Goal: Transaction & Acquisition: Book appointment/travel/reservation

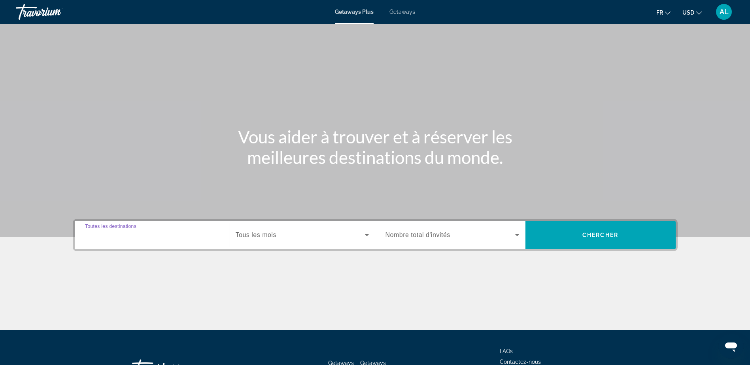
click at [175, 239] on input "Destination Toutes les destinations" at bounding box center [152, 235] width 134 height 9
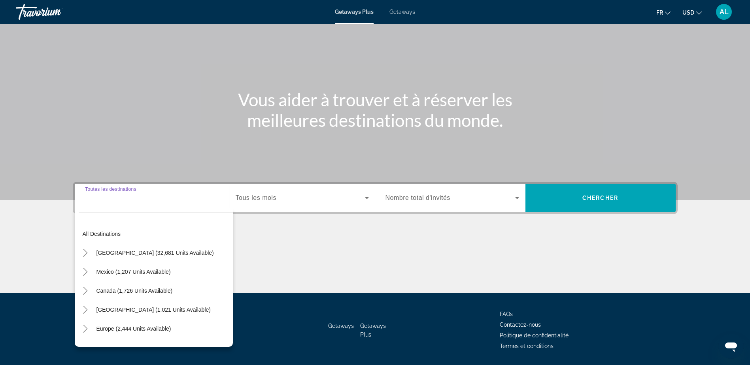
scroll to position [62, 0]
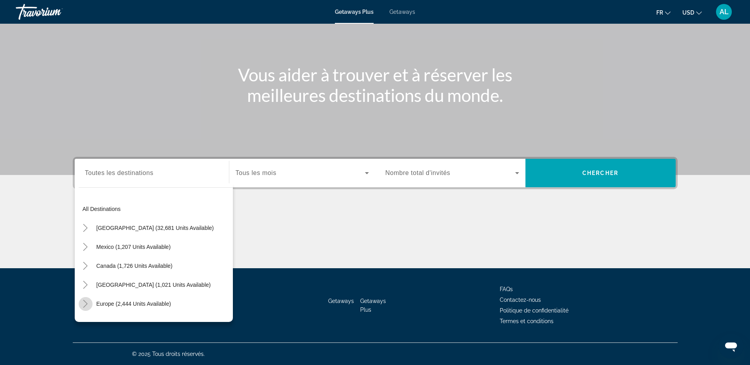
click at [86, 306] on icon "Toggle Europe (2,444 units available)" at bounding box center [85, 304] width 8 height 8
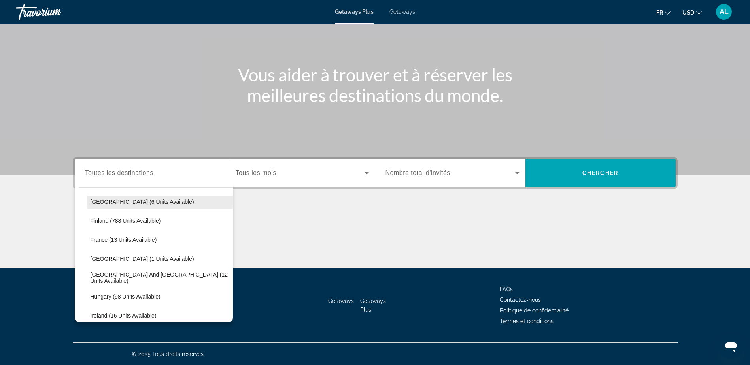
scroll to position [217, 0]
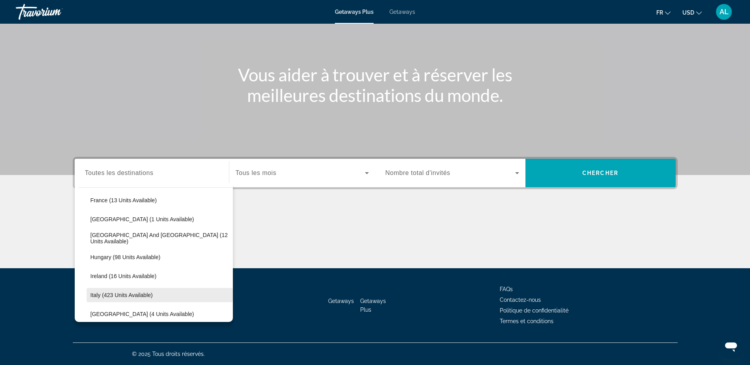
click at [177, 293] on span "Search widget" at bounding box center [160, 295] width 146 height 19
type input "**********"
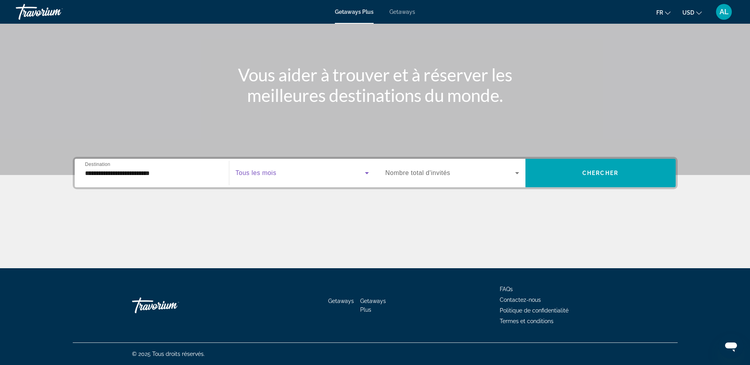
click at [308, 177] on span "Search widget" at bounding box center [300, 172] width 129 height 9
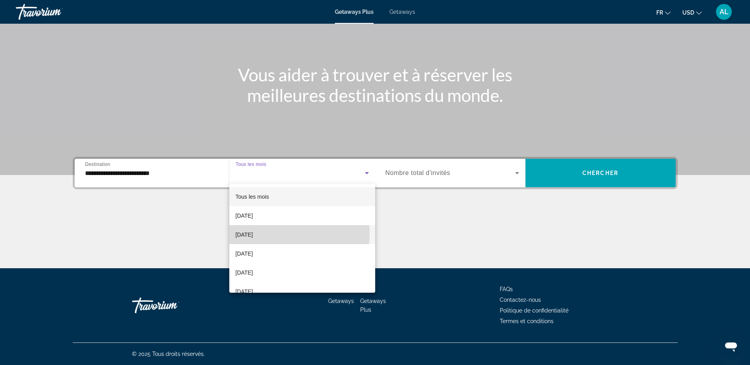
click at [279, 234] on mat-option "October 2025" at bounding box center [302, 234] width 146 height 19
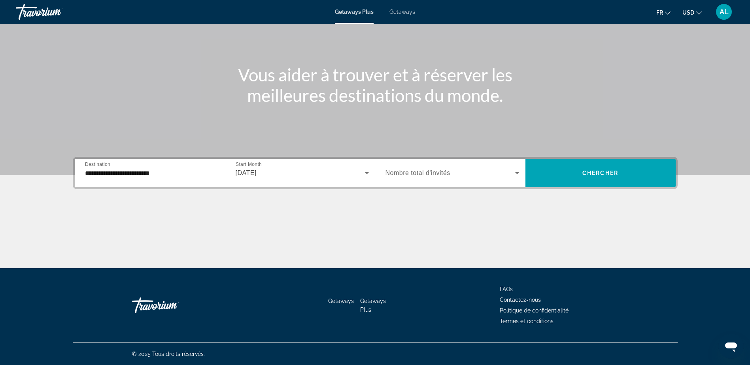
click at [423, 174] on span "Nombre total d'invités" at bounding box center [417, 173] width 65 height 7
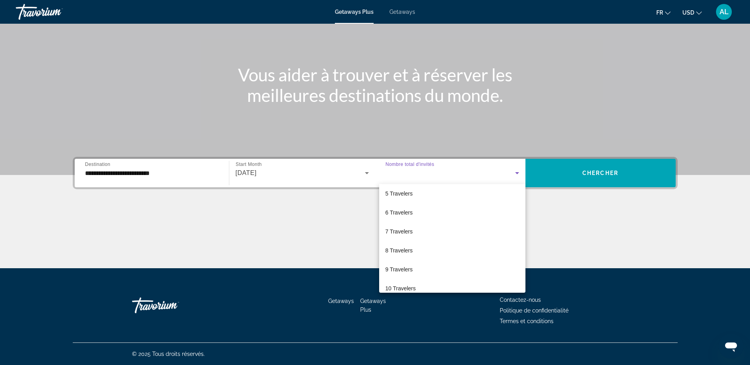
scroll to position [0, 0]
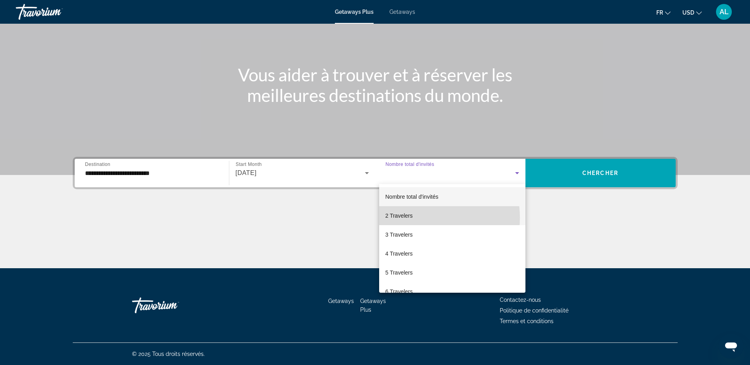
click at [418, 218] on mat-option "2 Travelers" at bounding box center [452, 215] width 146 height 19
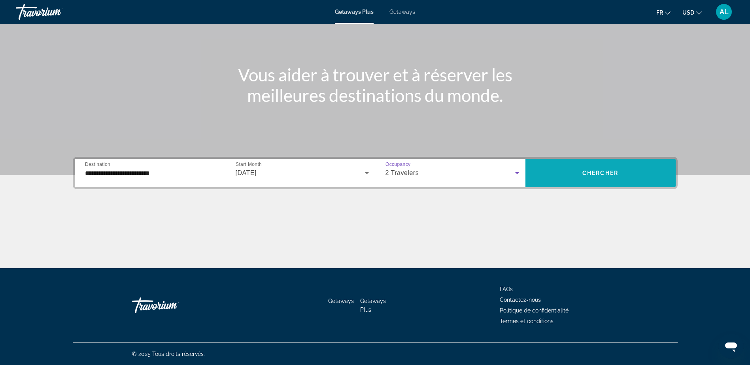
click at [567, 181] on span "Search widget" at bounding box center [600, 173] width 150 height 19
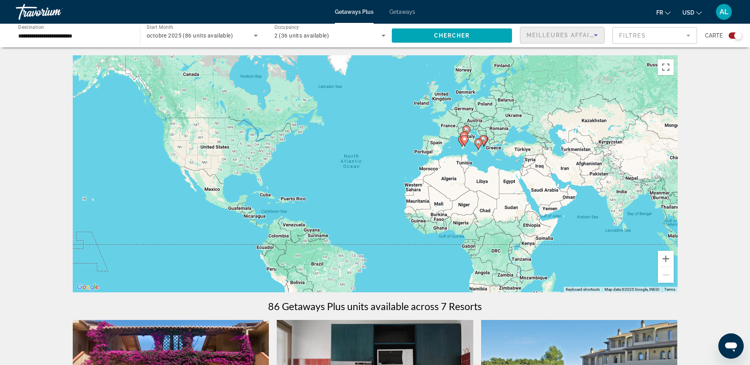
click at [595, 36] on icon "Sort by" at bounding box center [596, 35] width 4 height 2
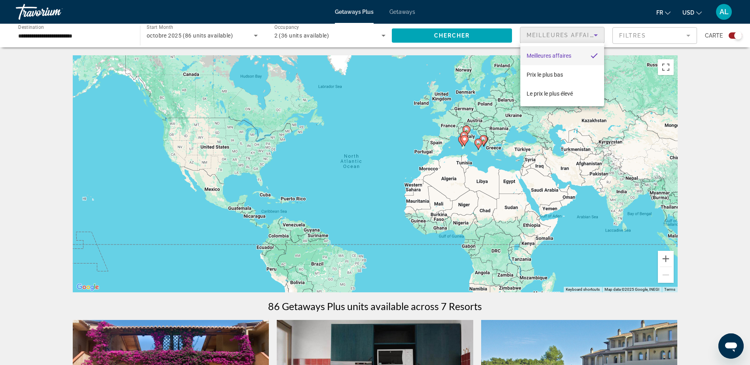
click at [595, 36] on div at bounding box center [375, 182] width 750 height 365
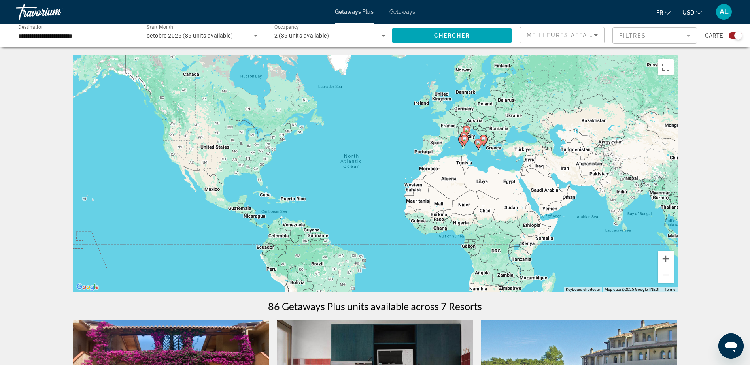
click at [686, 35] on mat-form-field "Filtres" at bounding box center [654, 35] width 85 height 17
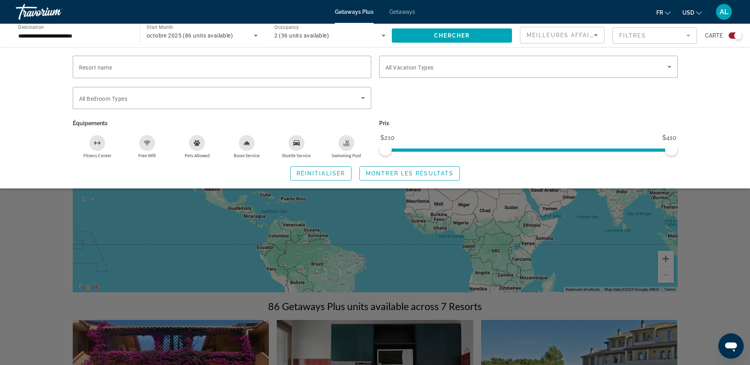
click at [463, 110] on div "Search widget" at bounding box center [528, 102] width 306 height 31
click at [700, 15] on button "USD USD ($) MXN (Mex$) CAD (Can$) GBP (£) EUR (€) AUD (A$) NZD (NZ$) CNY (CN¥)" at bounding box center [691, 12] width 19 height 11
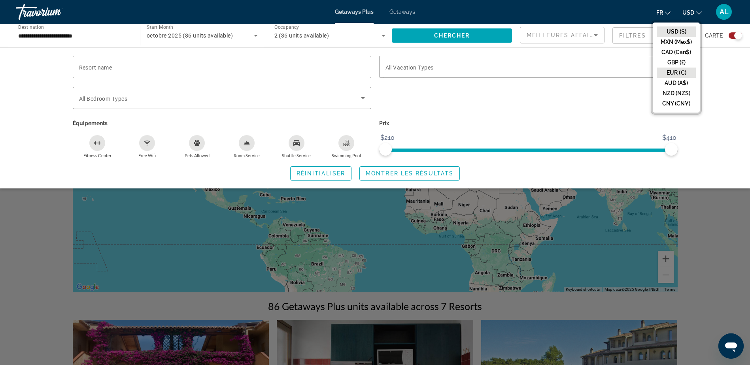
click at [690, 69] on button "EUR (€)" at bounding box center [676, 73] width 39 height 10
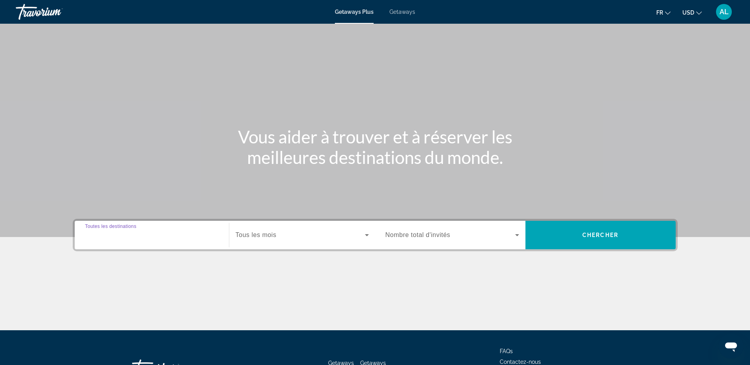
click at [158, 235] on input "Destination Toutes les destinations" at bounding box center [152, 235] width 134 height 9
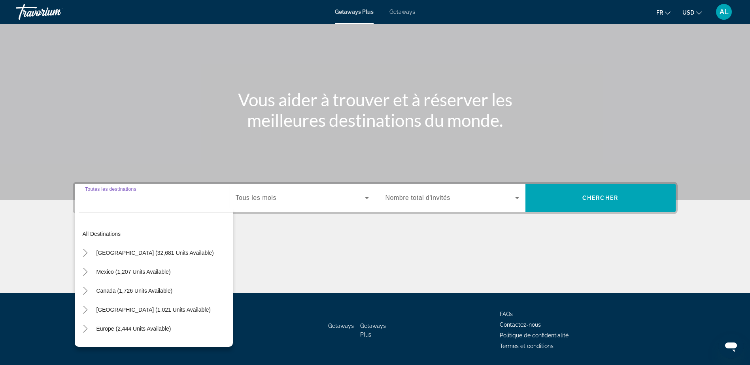
scroll to position [62, 0]
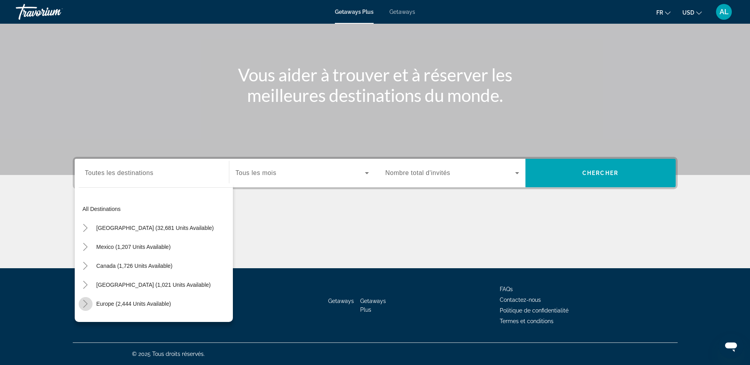
click at [89, 302] on mat-icon "Toggle Europe (2,444 units available)" at bounding box center [86, 304] width 14 height 14
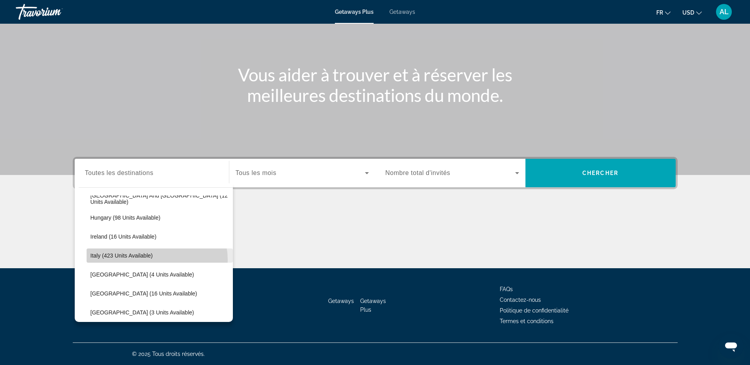
click at [155, 260] on span "Search widget" at bounding box center [160, 255] width 146 height 19
type input "**********"
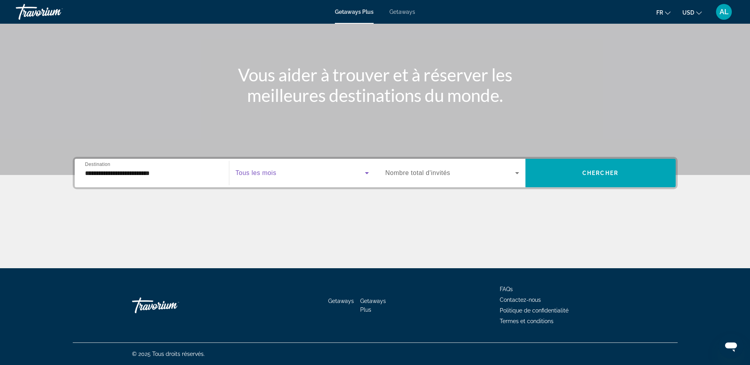
click at [359, 173] on span "Search widget" at bounding box center [300, 172] width 129 height 9
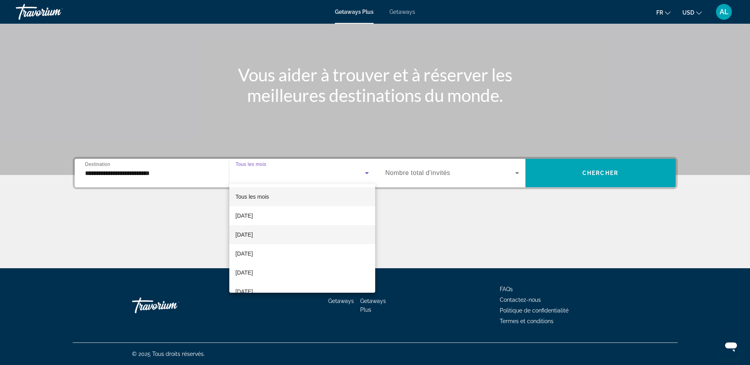
click at [300, 238] on mat-option "[DATE]" at bounding box center [302, 234] width 146 height 19
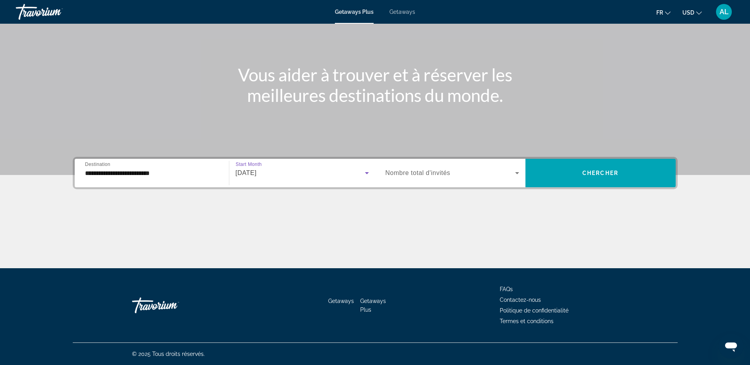
click at [408, 173] on span "Nombre total d'invités" at bounding box center [417, 173] width 65 height 7
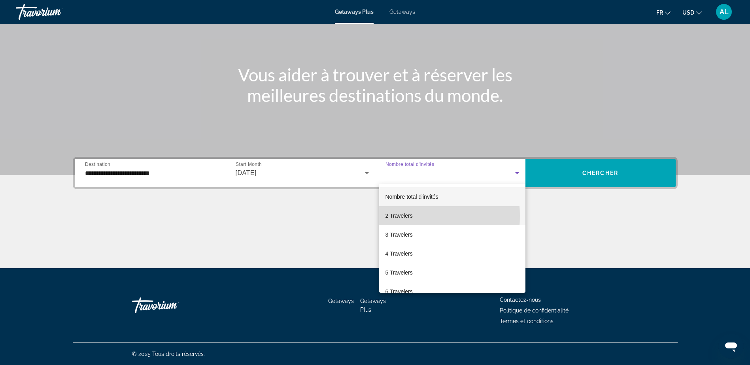
click at [402, 216] on span "2 Travelers" at bounding box center [398, 215] width 27 height 9
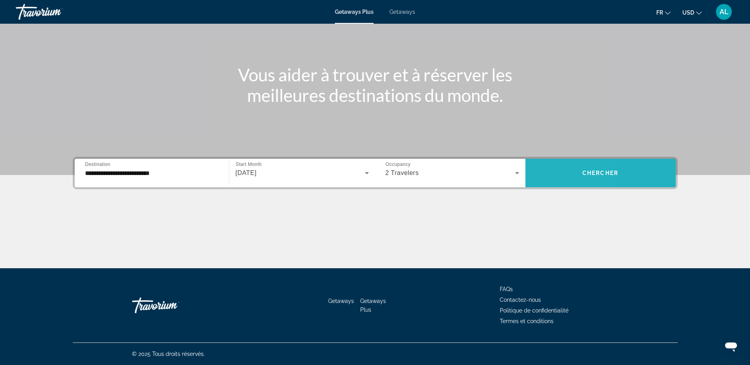
click at [545, 176] on span "Search widget" at bounding box center [600, 173] width 150 height 19
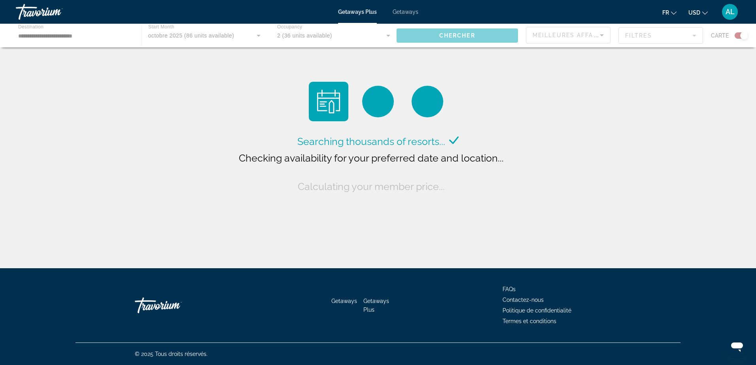
click at [704, 12] on icon "Change currency" at bounding box center [705, 13] width 6 height 6
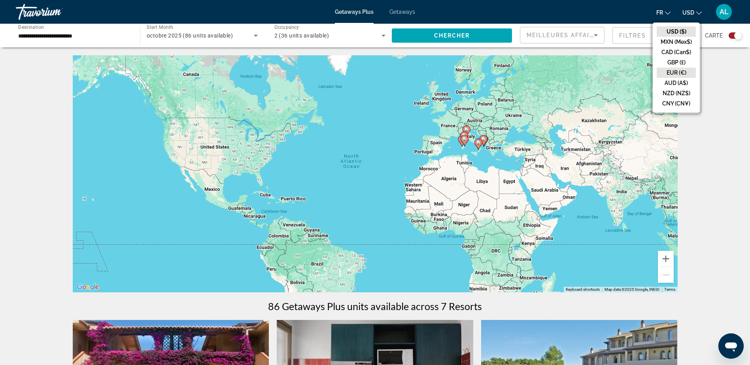
click at [690, 69] on button "EUR (€)" at bounding box center [676, 73] width 39 height 10
click at [404, 13] on span "Getaways" at bounding box center [402, 12] width 26 height 6
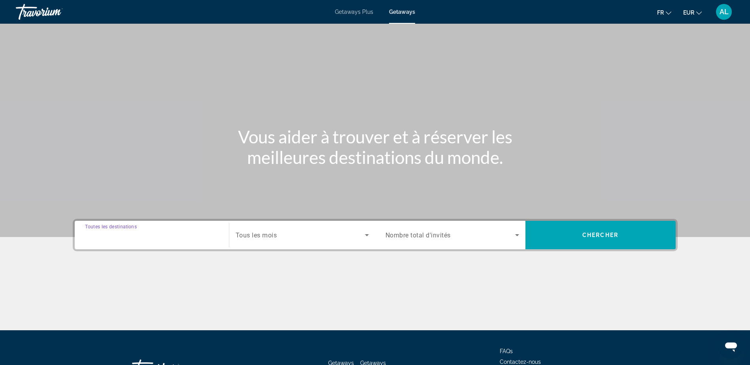
click at [189, 239] on input "Destination Toutes les destinations" at bounding box center [152, 235] width 134 height 9
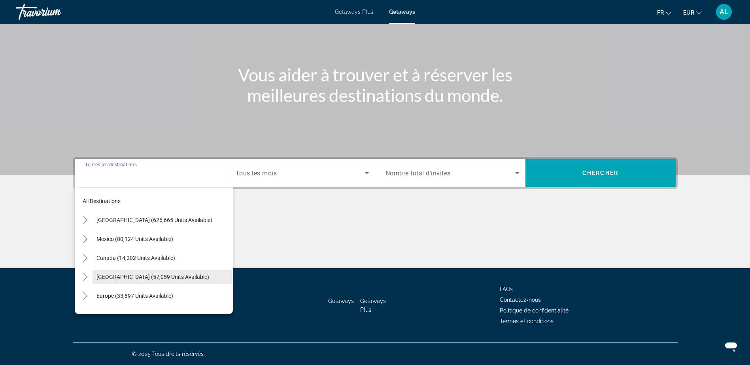
scroll to position [40, 0]
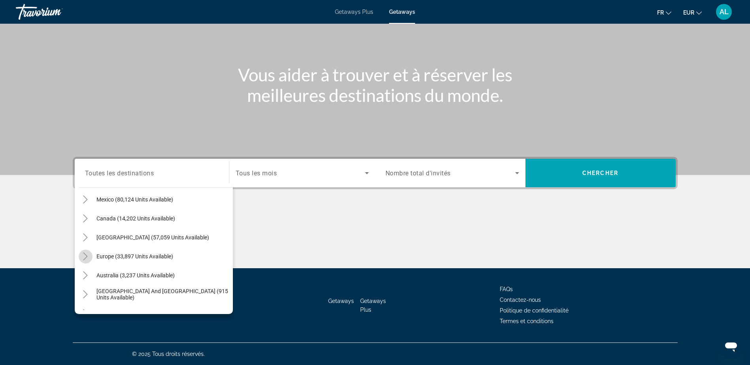
click at [85, 257] on icon "Toggle Europe (33,897 units available)" at bounding box center [85, 257] width 8 height 8
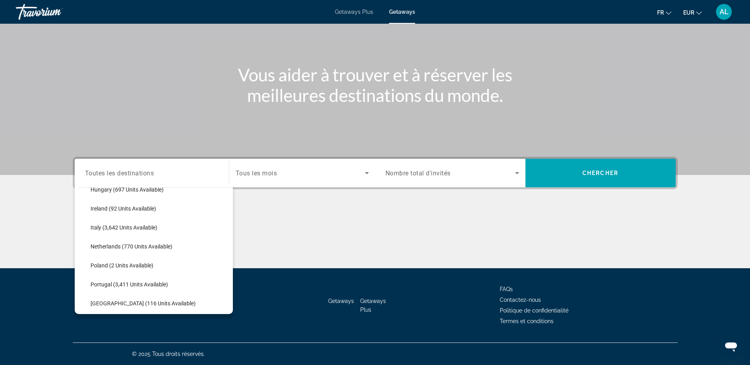
scroll to position [297, 0]
click at [125, 227] on span "Italy (3,642 units available)" at bounding box center [124, 227] width 67 height 6
type input "**********"
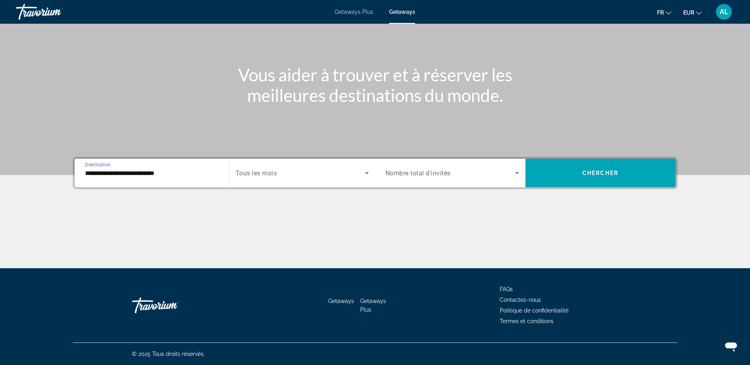
click at [288, 177] on span "Search widget" at bounding box center [300, 172] width 129 height 9
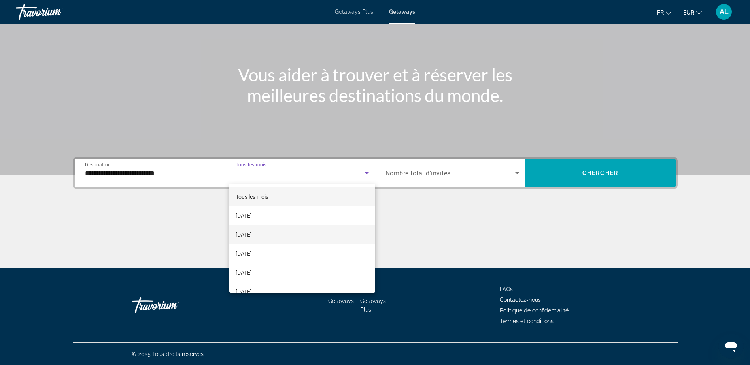
click at [273, 232] on mat-option "[DATE]" at bounding box center [302, 234] width 146 height 19
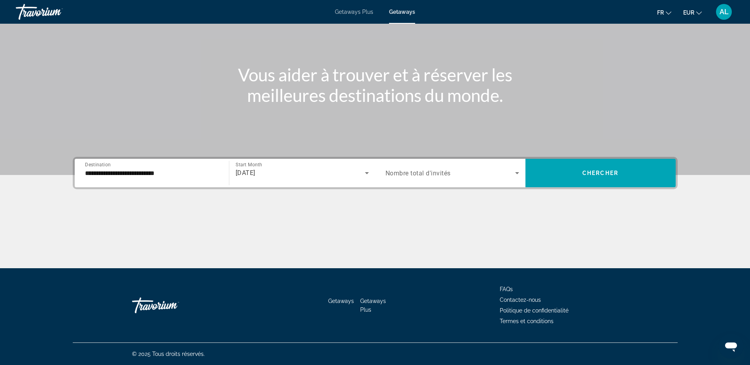
click at [429, 175] on span "Nombre total d'invités" at bounding box center [417, 174] width 65 height 8
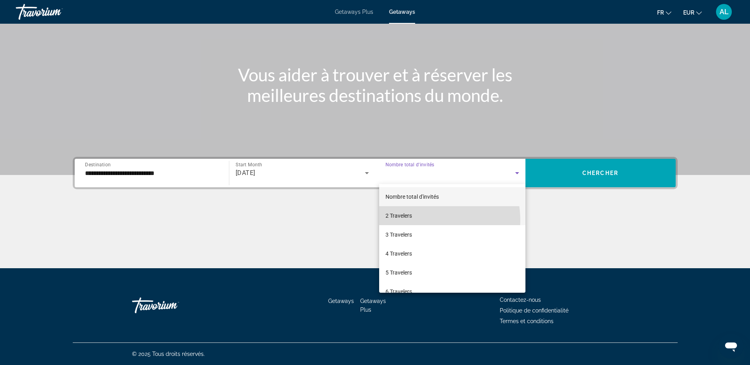
click at [426, 220] on mat-option "2 Travelers" at bounding box center [452, 215] width 146 height 19
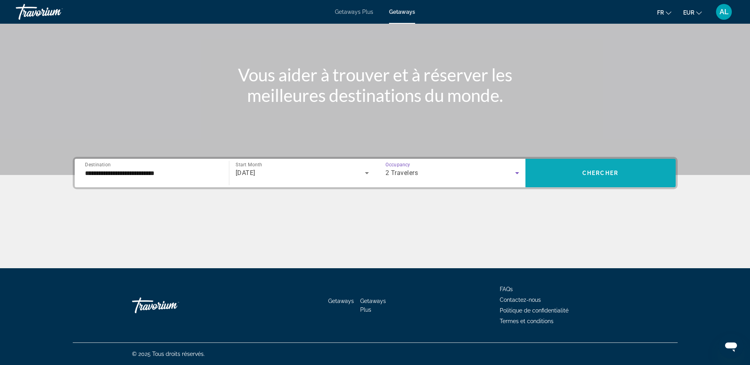
click at [557, 174] on span "Search widget" at bounding box center [600, 173] width 150 height 19
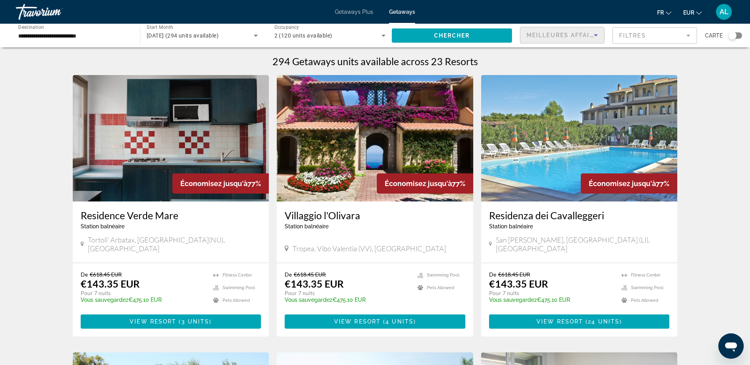
click at [590, 34] on span "Meilleures affaires" at bounding box center [565, 35] width 76 height 6
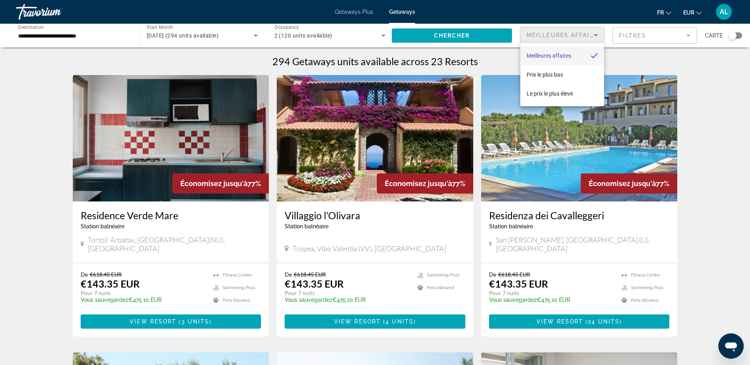
click at [590, 34] on div at bounding box center [375, 182] width 750 height 365
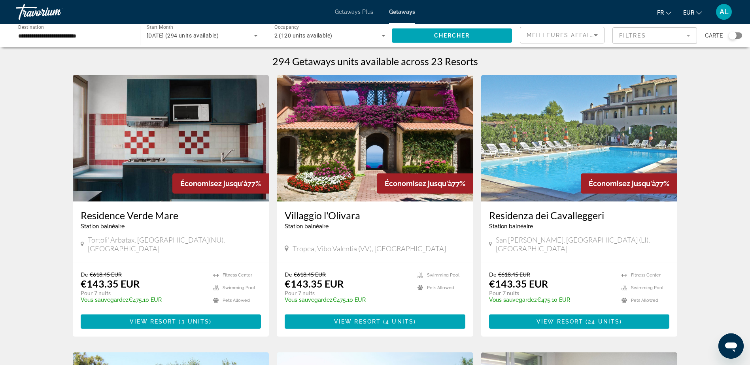
click at [684, 38] on mat-form-field "Filtres" at bounding box center [654, 35] width 85 height 17
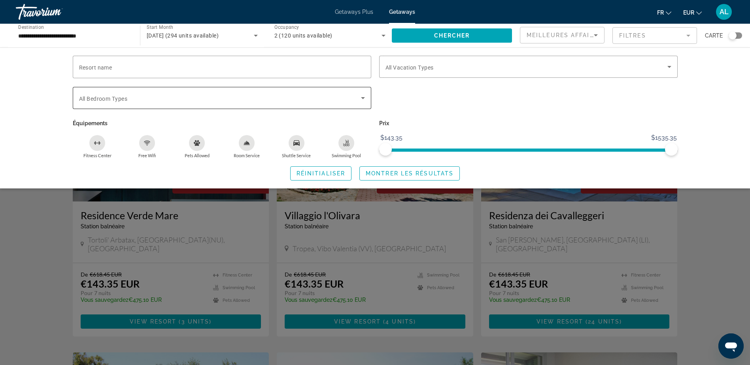
click at [362, 99] on icon "Search widget" at bounding box center [362, 97] width 9 height 9
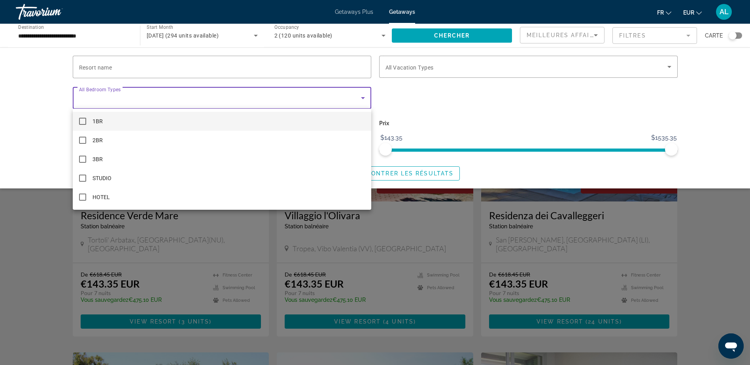
click at [362, 99] on div at bounding box center [375, 182] width 750 height 365
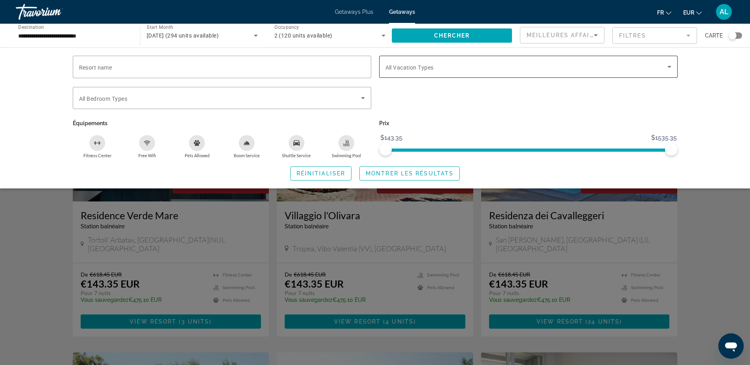
click at [574, 74] on div "Search widget" at bounding box center [528, 67] width 286 height 22
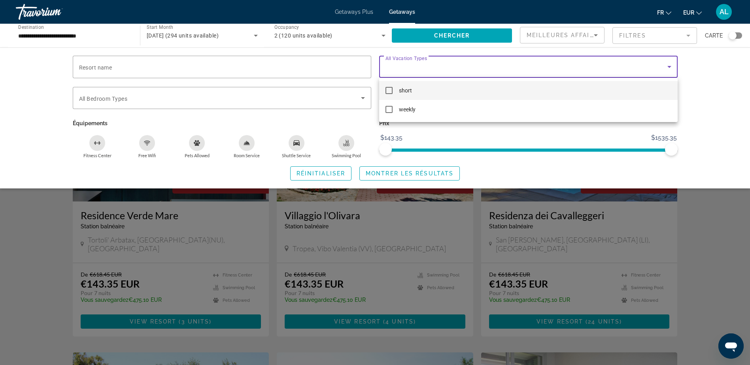
click at [726, 110] on div at bounding box center [375, 182] width 750 height 365
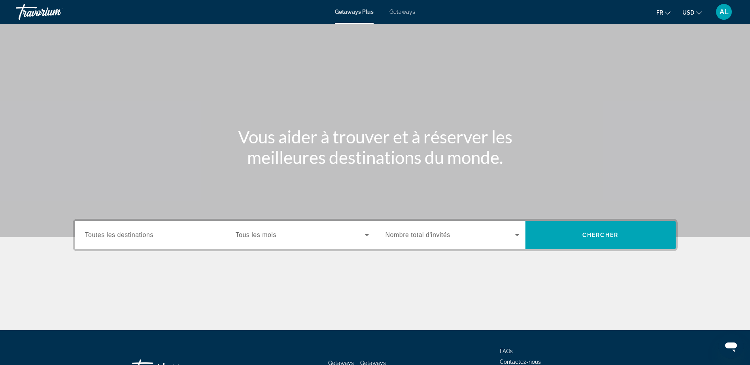
click at [407, 14] on span "Getaways" at bounding box center [402, 12] width 26 height 6
click at [215, 232] on input "Destination Toutes les destinations" at bounding box center [152, 235] width 134 height 9
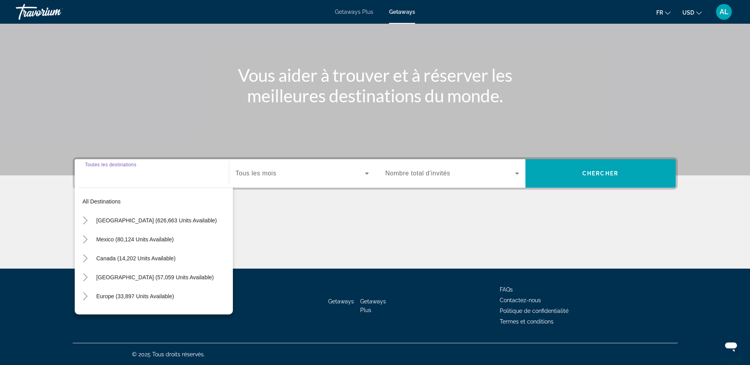
scroll to position [62, 0]
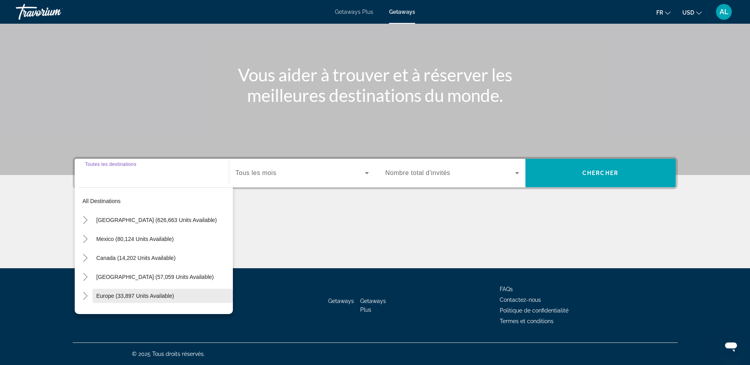
click at [193, 291] on span "Search widget" at bounding box center [163, 296] width 140 height 19
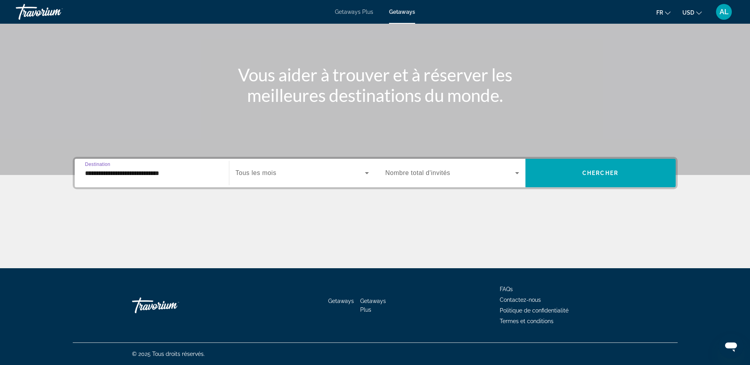
click at [185, 175] on input "**********" at bounding box center [152, 173] width 134 height 9
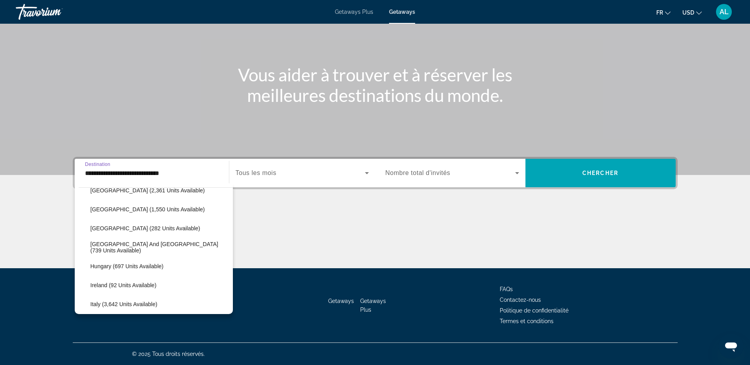
scroll to position [245, 0]
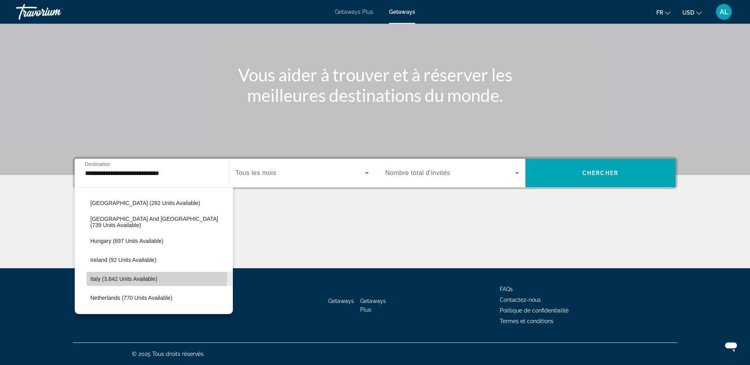
click at [127, 276] on span "Italy (3,642 units available)" at bounding box center [124, 279] width 67 height 6
type input "**********"
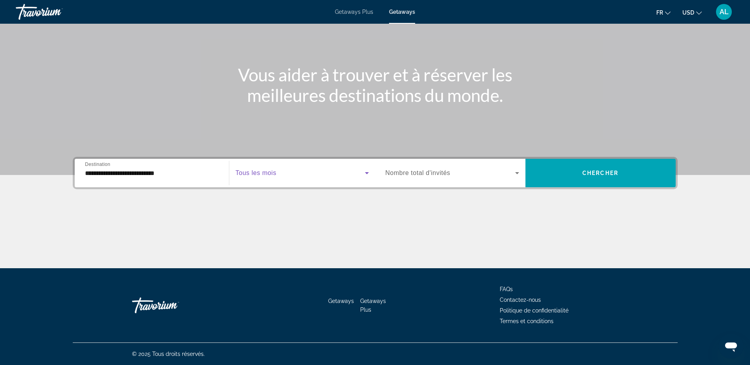
click at [364, 173] on icon "Search widget" at bounding box center [366, 172] width 9 height 9
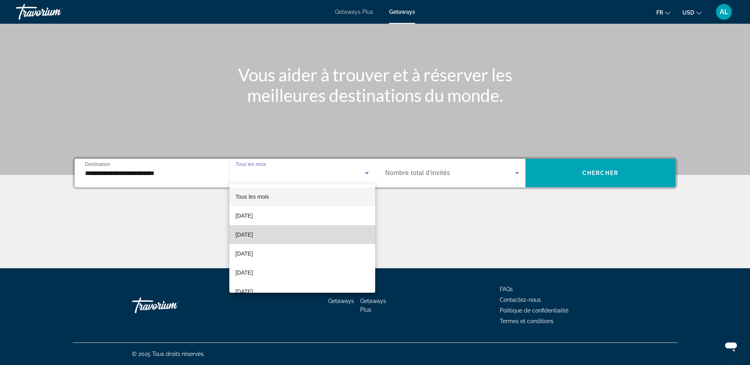
click at [304, 231] on mat-option "[DATE]" at bounding box center [302, 234] width 146 height 19
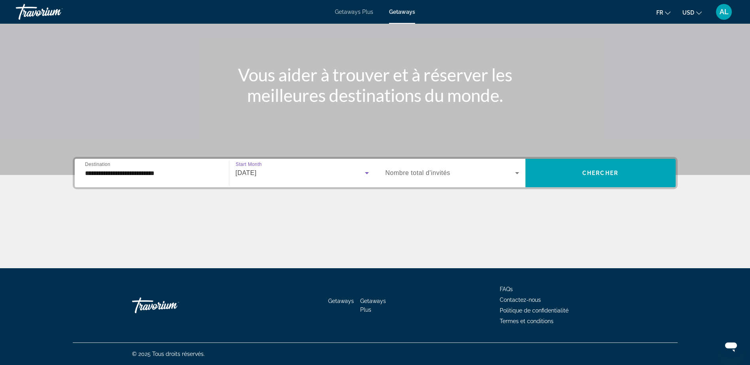
click at [441, 174] on span "Nombre total d'invités" at bounding box center [417, 173] width 65 height 7
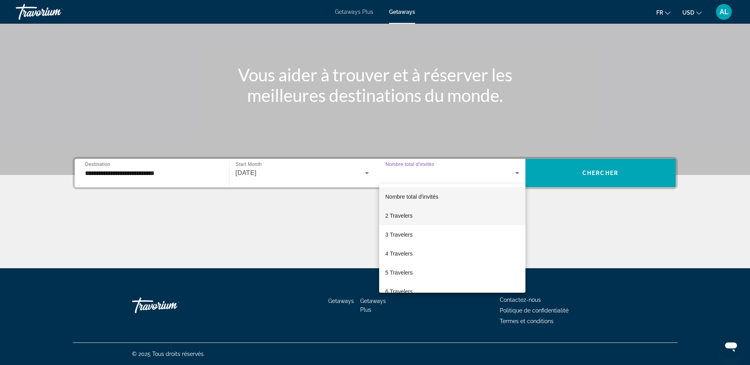
click at [427, 217] on mat-option "2 Travelers" at bounding box center [452, 215] width 146 height 19
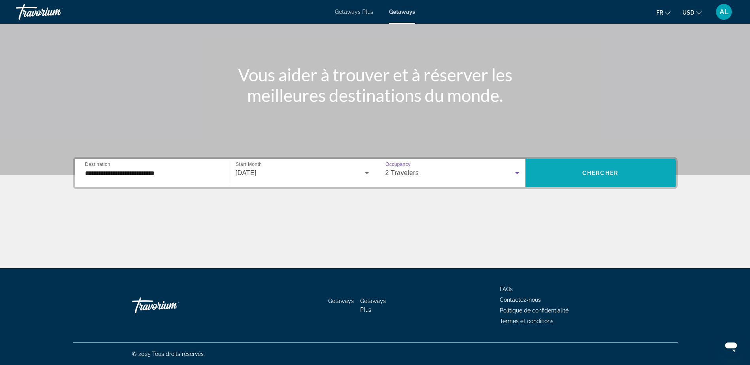
click at [581, 177] on span "Search widget" at bounding box center [600, 173] width 150 height 19
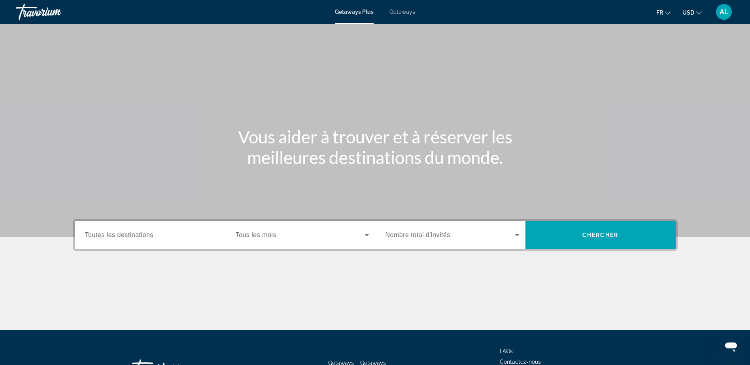
click at [694, 11] on button "USD USD ($) MXN (Mex$) CAD (Can$) GBP (£) EUR (€) AUD (A$) NZD (NZ$) CNY (CN¥)" at bounding box center [691, 12] width 19 height 11
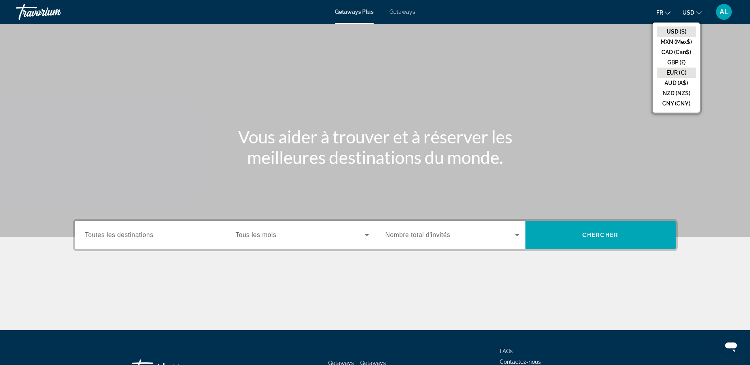
click at [688, 68] on button "EUR (€)" at bounding box center [676, 73] width 39 height 10
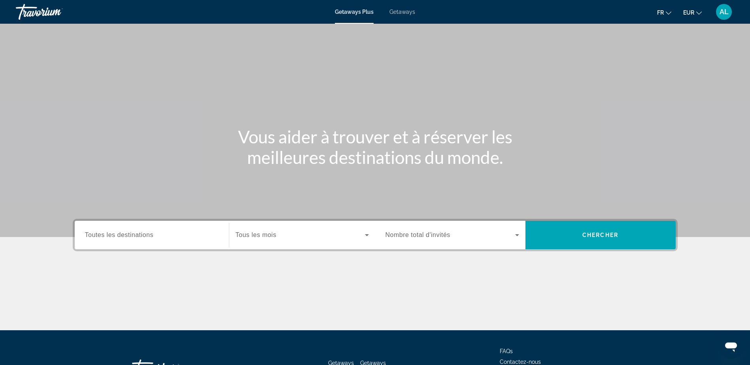
click at [140, 242] on div "Search widget" at bounding box center [152, 235] width 134 height 23
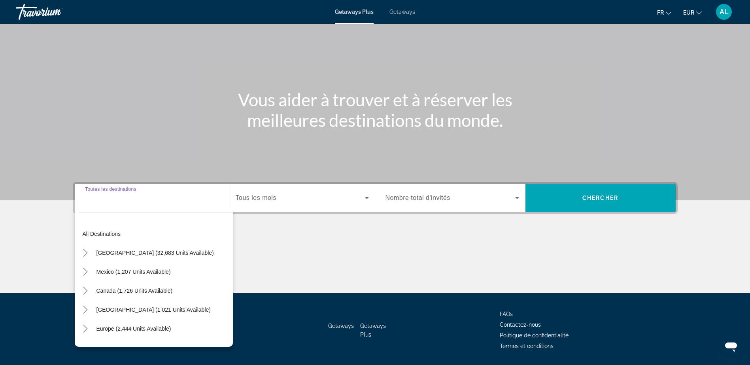
scroll to position [62, 0]
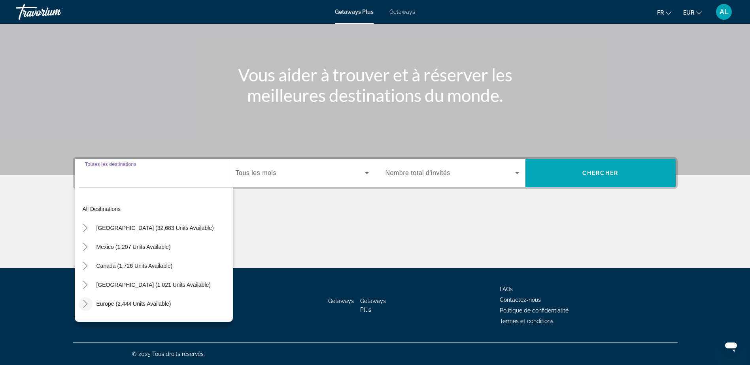
click at [88, 303] on icon "Toggle Europe (2,444 units available)" at bounding box center [85, 304] width 8 height 8
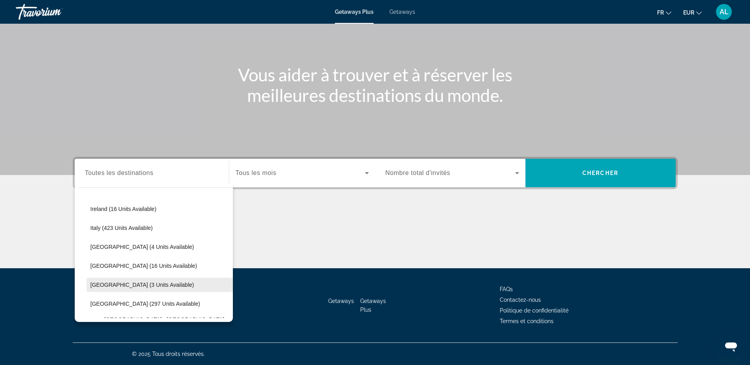
scroll to position [297, 0]
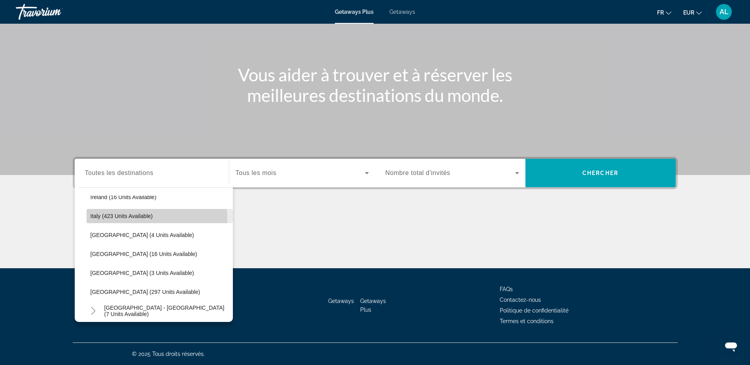
click at [113, 219] on span "Italy (423 units available)" at bounding box center [122, 216] width 62 height 6
type input "**********"
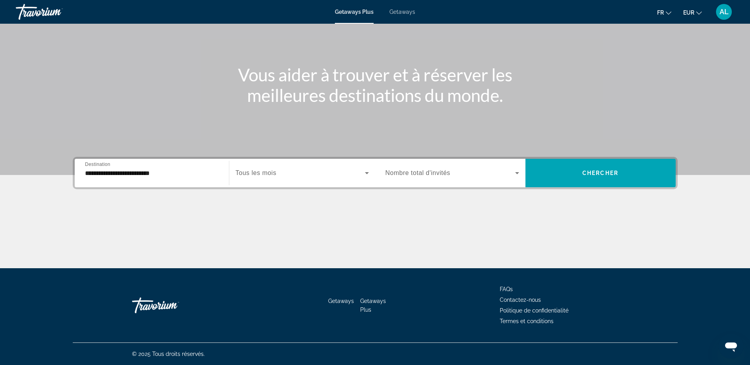
click at [305, 179] on div "Search widget" at bounding box center [302, 173] width 133 height 22
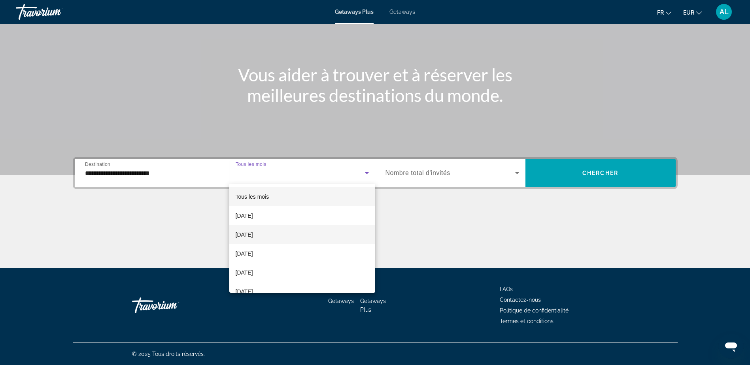
click at [273, 233] on mat-option "[DATE]" at bounding box center [302, 234] width 146 height 19
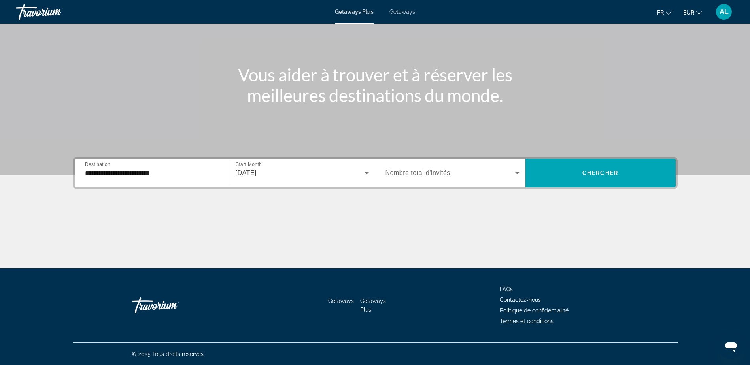
click at [408, 179] on div "Search widget" at bounding box center [452, 173] width 134 height 22
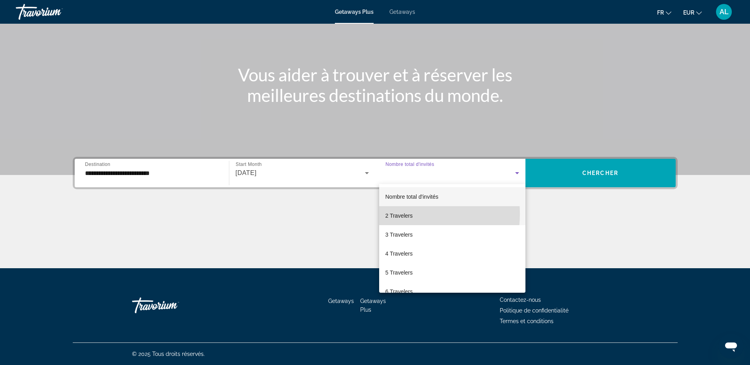
click at [406, 214] on span "2 Travelers" at bounding box center [398, 215] width 27 height 9
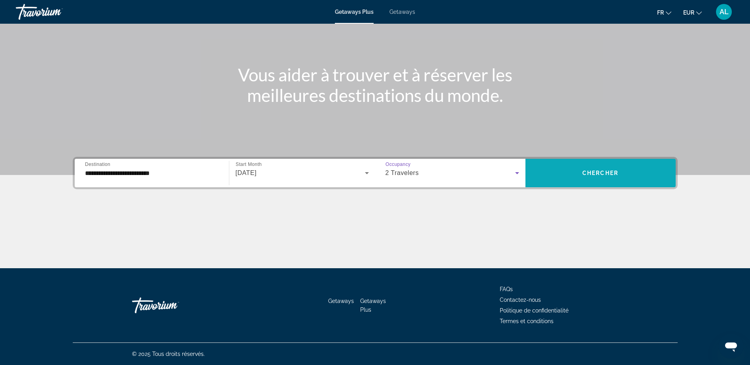
click at [550, 176] on span "Search widget" at bounding box center [600, 173] width 150 height 19
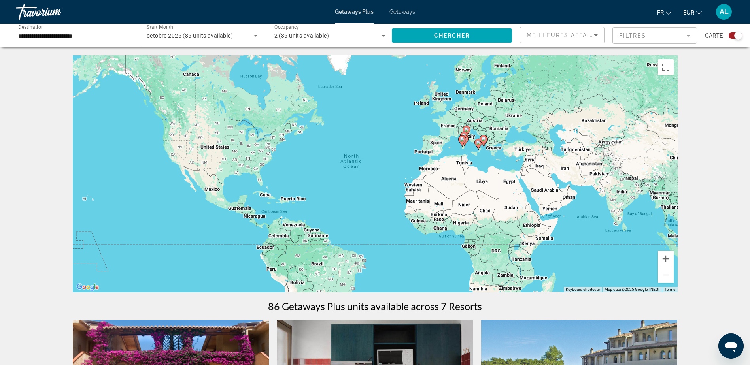
click at [474, 137] on div "To activate drag with keyboard, press Alt + Enter. Once in keyboard drag state,…" at bounding box center [375, 173] width 605 height 237
click at [84, 37] on input "**********" at bounding box center [73, 35] width 111 height 9
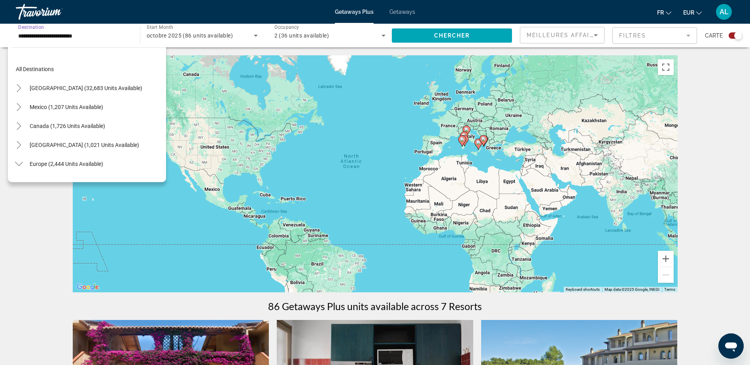
scroll to position [256, 0]
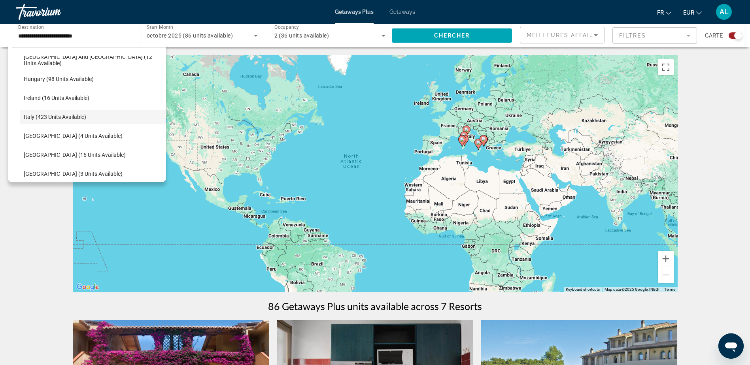
click at [411, 13] on span "Getaways" at bounding box center [402, 12] width 26 height 6
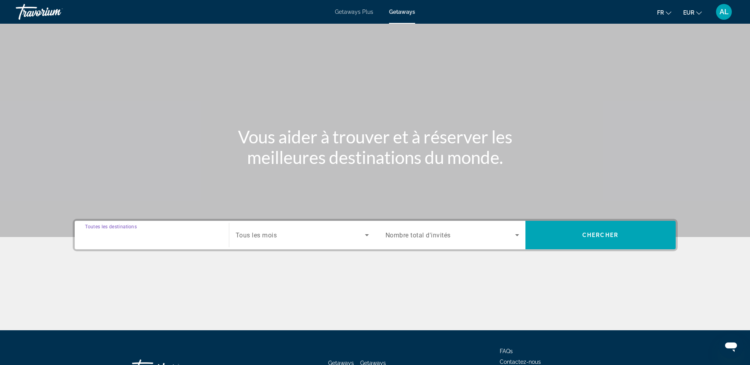
click at [200, 238] on input "Destination Toutes les destinations" at bounding box center [152, 235] width 134 height 9
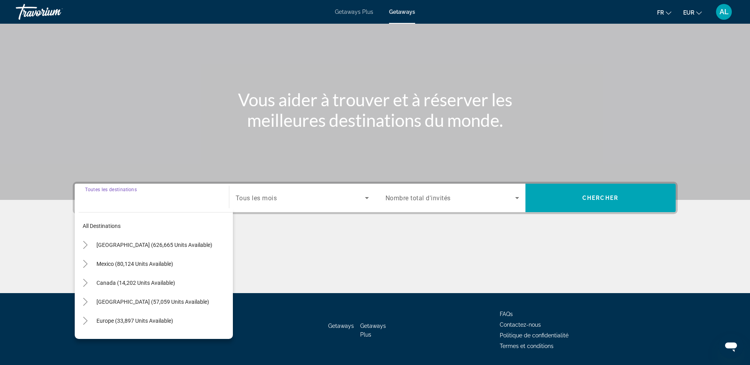
scroll to position [62, 0]
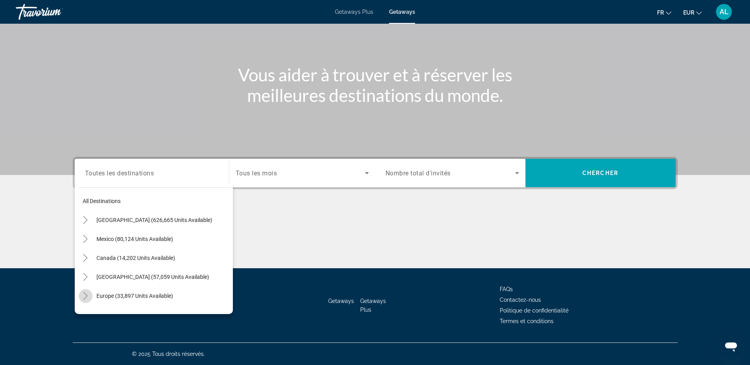
click at [84, 299] on icon "Toggle Europe (33,897 units available)" at bounding box center [85, 296] width 8 height 8
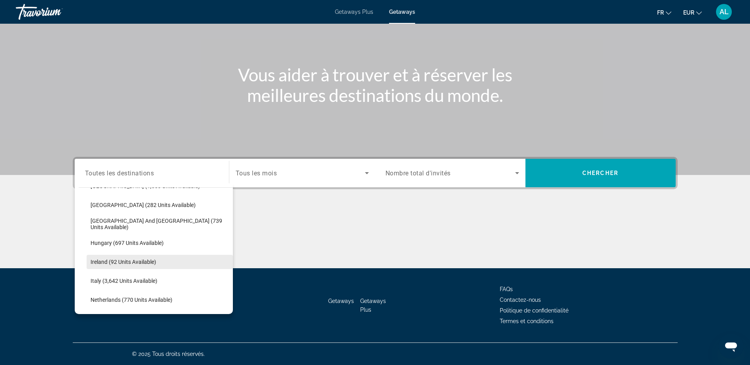
scroll to position [257, 0]
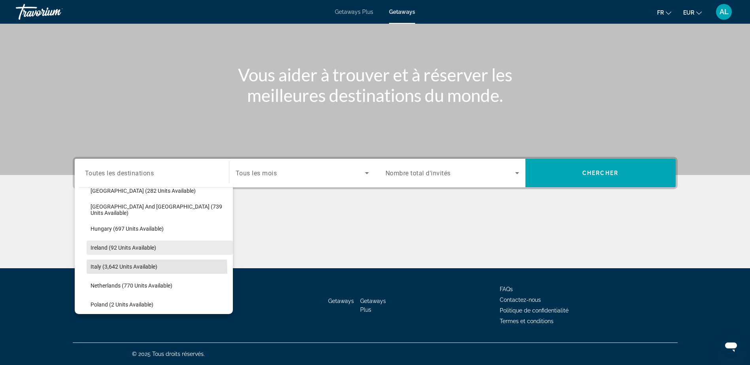
click at [133, 270] on span "Search widget" at bounding box center [160, 266] width 146 height 19
type input "**********"
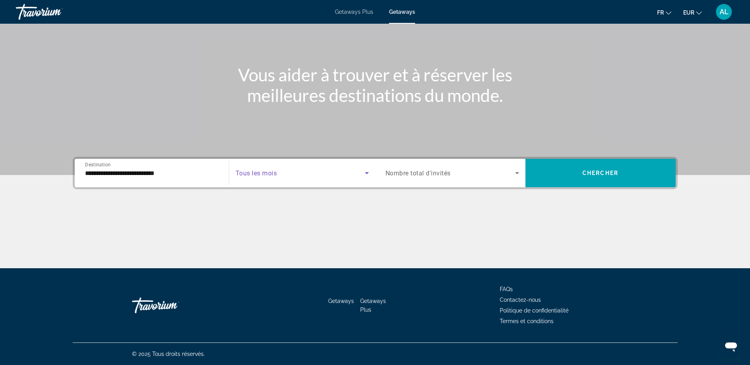
click at [348, 176] on span "Search widget" at bounding box center [300, 172] width 129 height 9
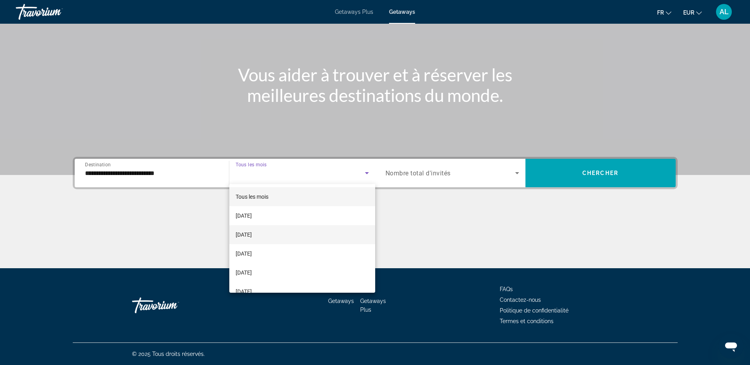
click at [316, 228] on mat-option "[DATE]" at bounding box center [302, 234] width 146 height 19
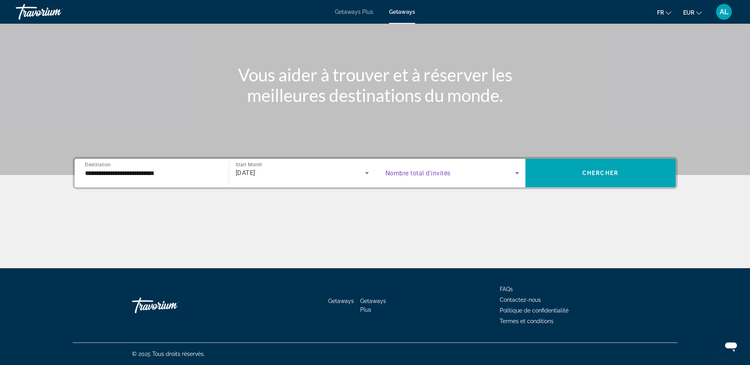
click at [465, 177] on span "Search widget" at bounding box center [450, 172] width 130 height 9
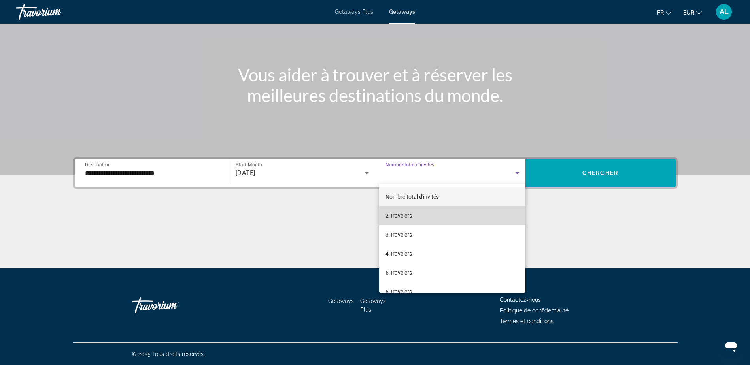
click at [456, 215] on mat-option "2 Travelers" at bounding box center [452, 215] width 146 height 19
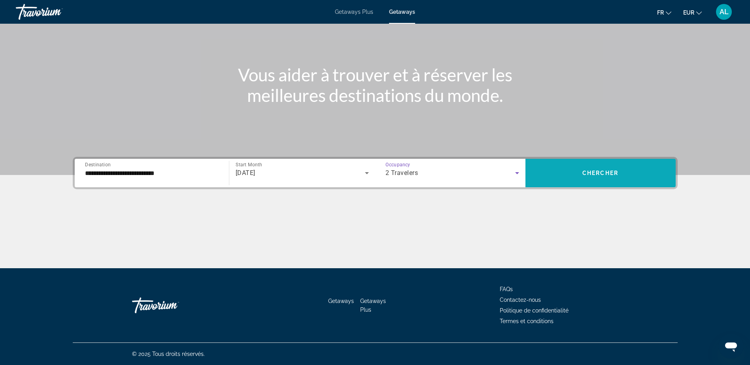
click at [557, 172] on span "Search widget" at bounding box center [600, 173] width 150 height 19
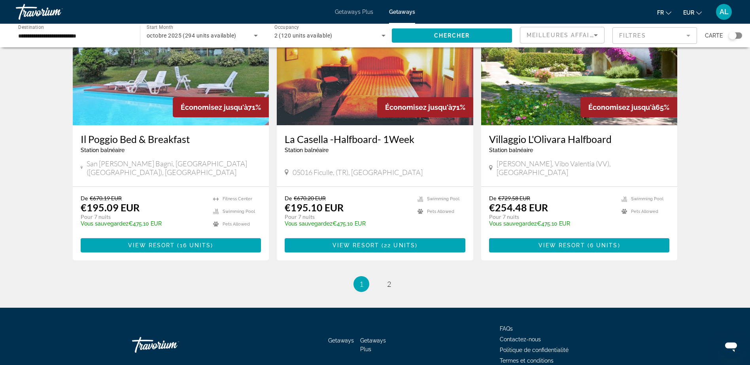
scroll to position [909, 0]
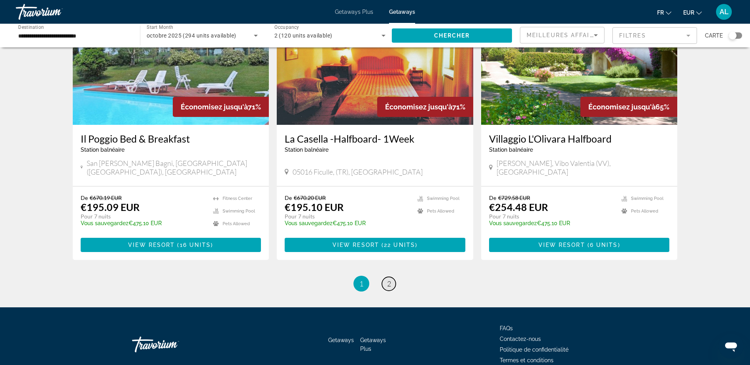
click at [389, 280] on span "2" at bounding box center [389, 284] width 4 height 9
